Goal: Find specific page/section: Find specific page/section

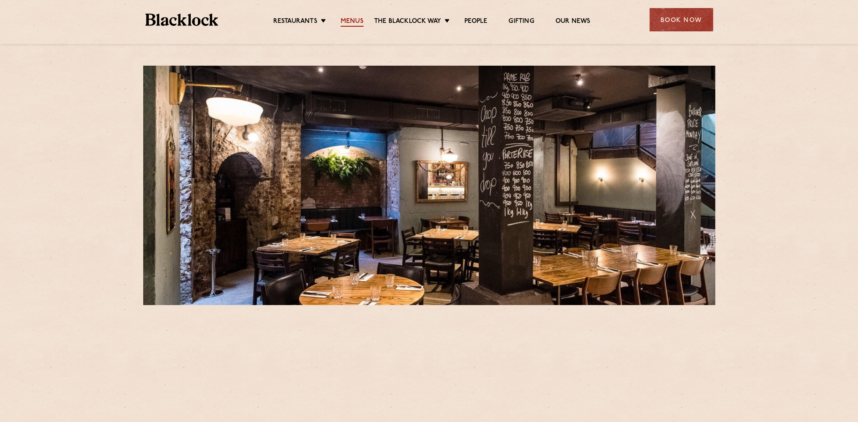
click at [358, 22] on link "Menus" at bounding box center [352, 21] width 23 height 9
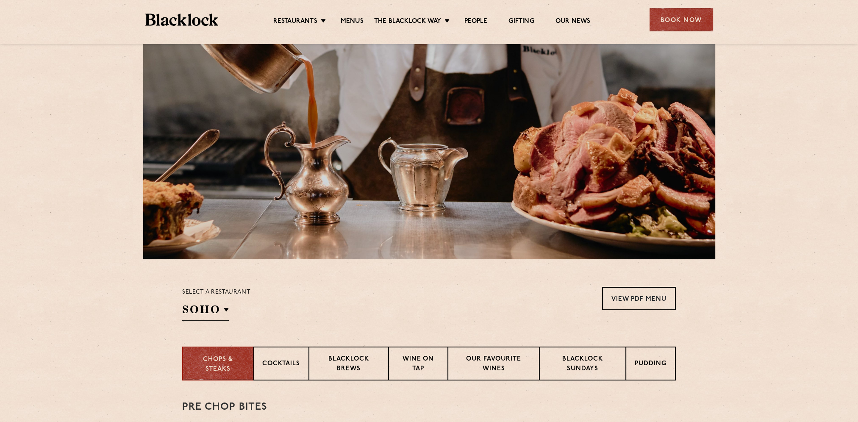
scroll to position [212, 0]
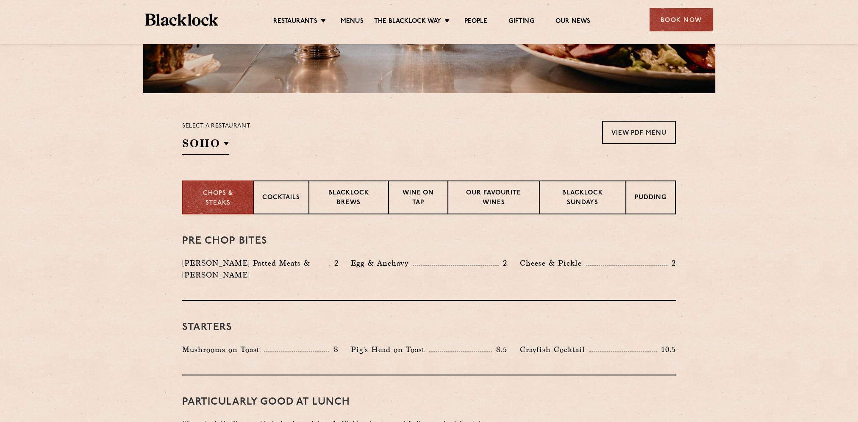
click at [235, 138] on div "Select a restaurant [GEOGRAPHIC_DATA] [GEOGRAPHIC_DATA] [GEOGRAPHIC_DATA] [GEOG…" at bounding box center [216, 138] width 68 height 34
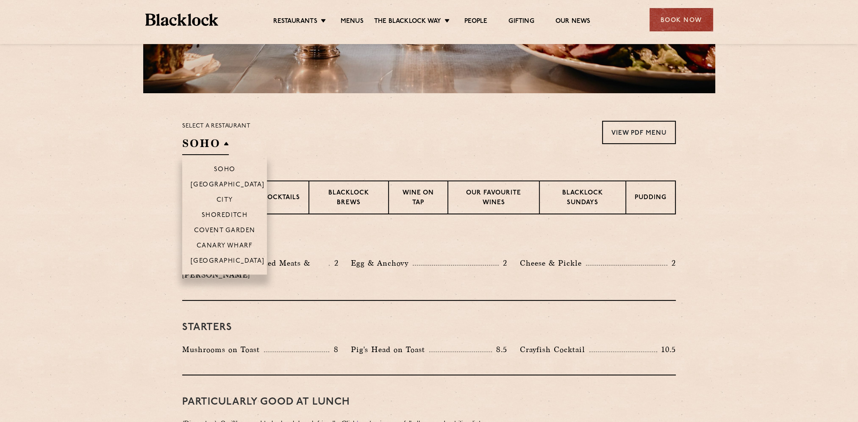
click at [222, 141] on h2 "SOHO" at bounding box center [205, 145] width 47 height 19
click at [220, 200] on p "City" at bounding box center [225, 201] width 17 height 8
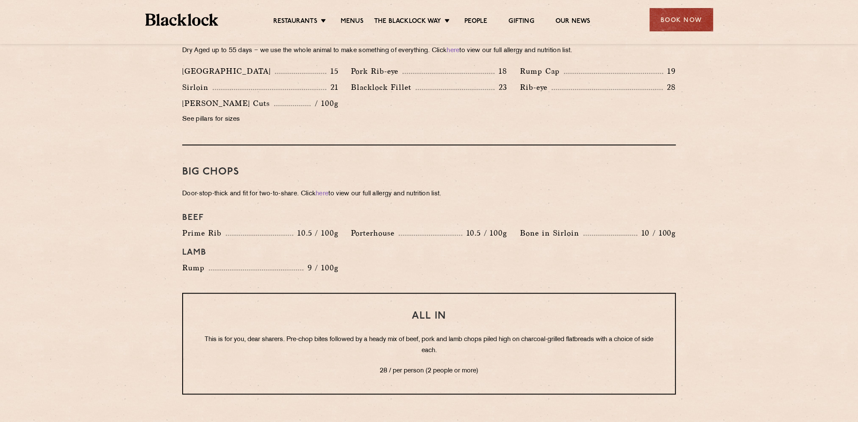
scroll to position [848, 0]
